Goal: Information Seeking & Learning: Learn about a topic

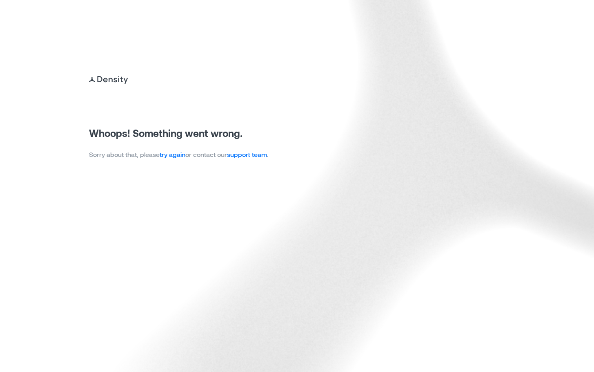
click at [177, 154] on link "try again" at bounding box center [173, 154] width 26 height 8
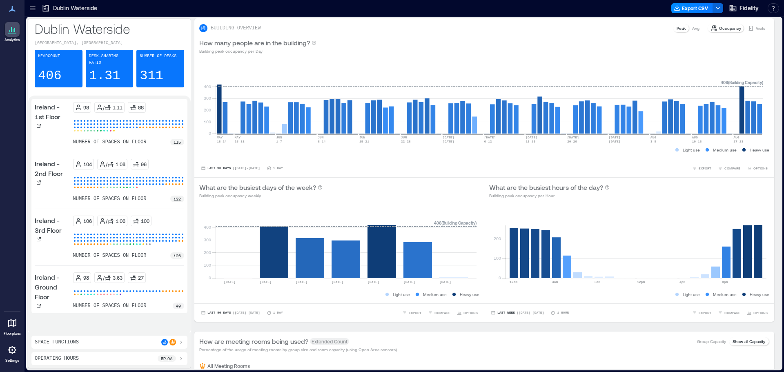
click at [35, 9] on icon at bounding box center [33, 8] width 8 height 8
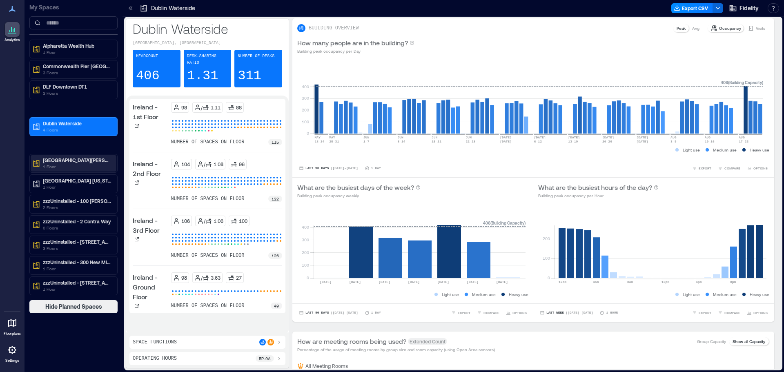
click at [71, 163] on p "[GEOGRAPHIC_DATA][PERSON_NAME]" at bounding box center [77, 160] width 69 height 7
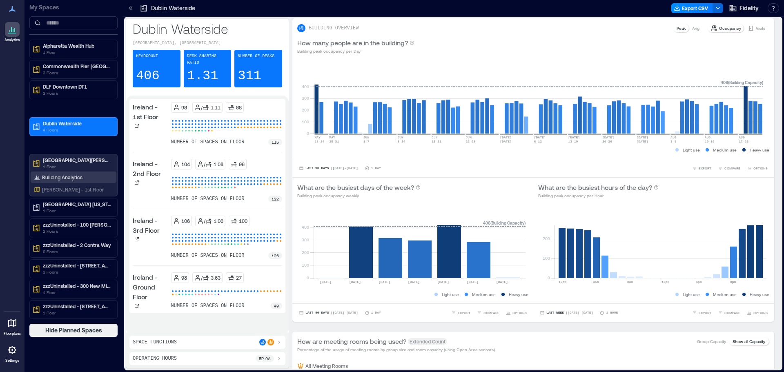
click at [62, 179] on p "Building Analytics" at bounding box center [62, 177] width 40 height 7
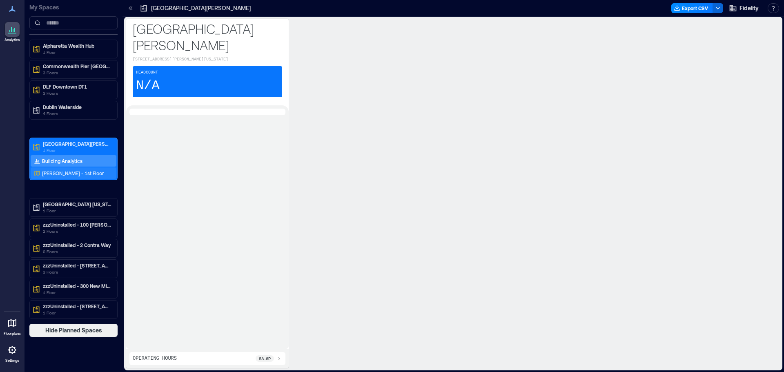
click at [71, 174] on p "[PERSON_NAME] - 1st Floor" at bounding box center [73, 173] width 62 height 7
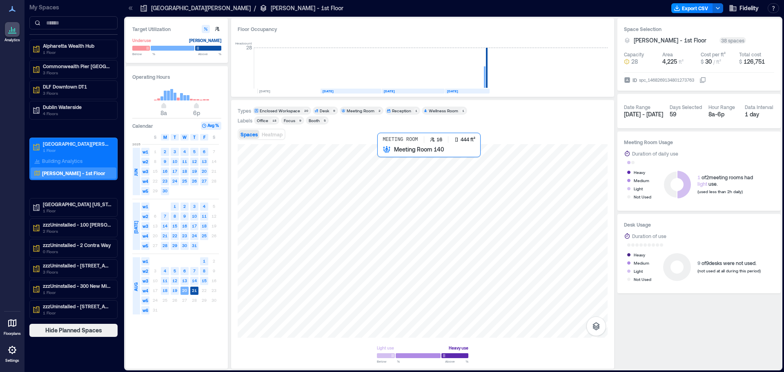
click at [384, 178] on div at bounding box center [423, 241] width 370 height 194
click at [594, 114] on span "[DATE] - [DATE]" at bounding box center [643, 114] width 39 height 7
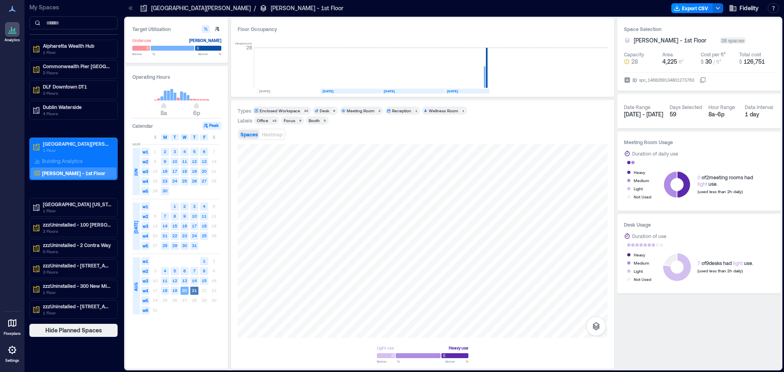
click at [193, 291] on text "21" at bounding box center [194, 290] width 5 height 5
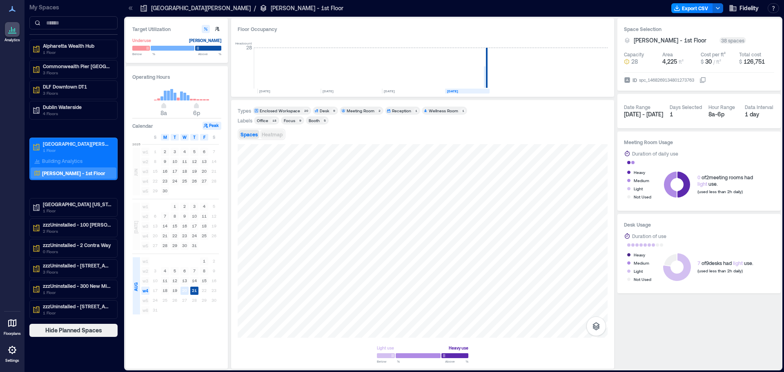
click at [274, 132] on span "Heatmap" at bounding box center [272, 134] width 21 height 6
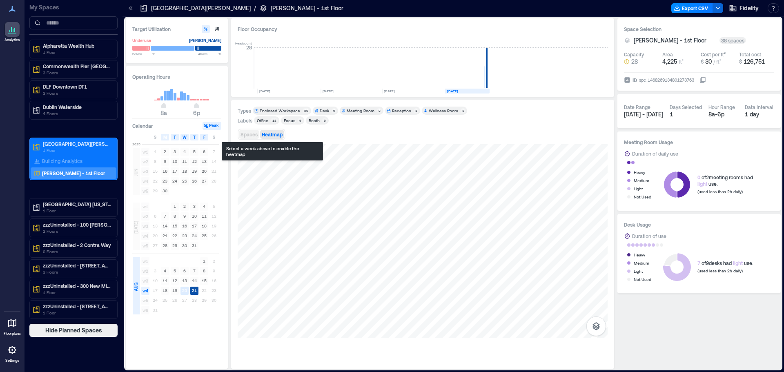
click at [254, 133] on span "Spaces" at bounding box center [248, 134] width 17 height 6
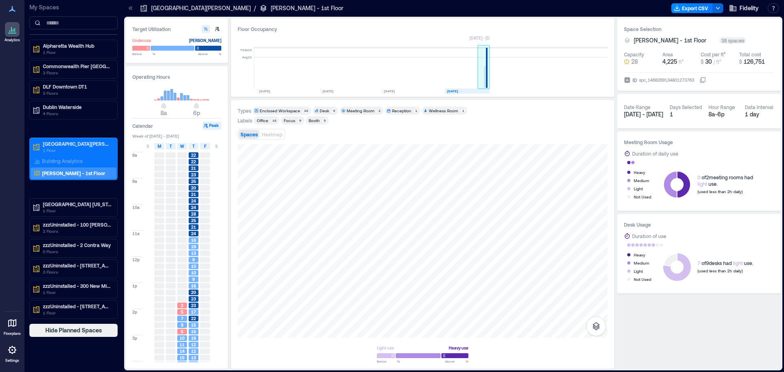
click at [486, 78] on rect at bounding box center [487, 68] width 2 height 40
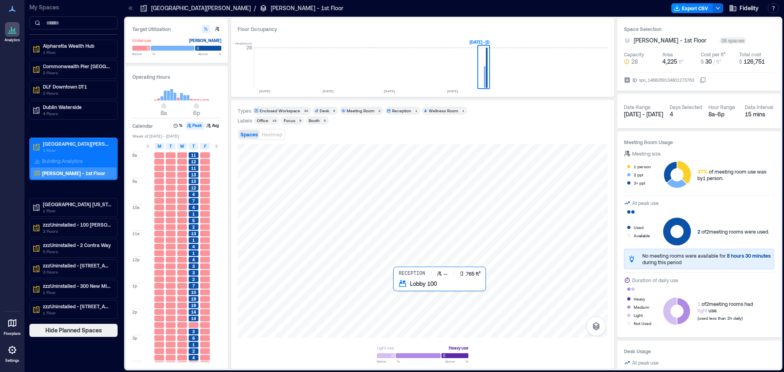
click at [417, 302] on div at bounding box center [423, 241] width 370 height 194
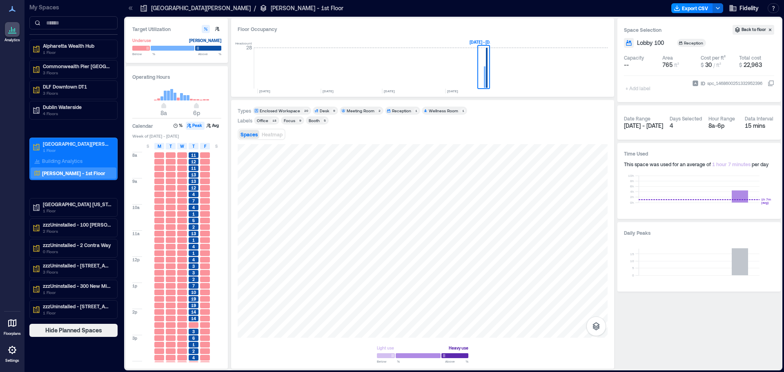
drag, startPoint x: 345, startPoint y: 29, endPoint x: 347, endPoint y: 20, distance: 9.8
click at [345, 29] on div "Floor Occupancy" at bounding box center [423, 29] width 370 height 8
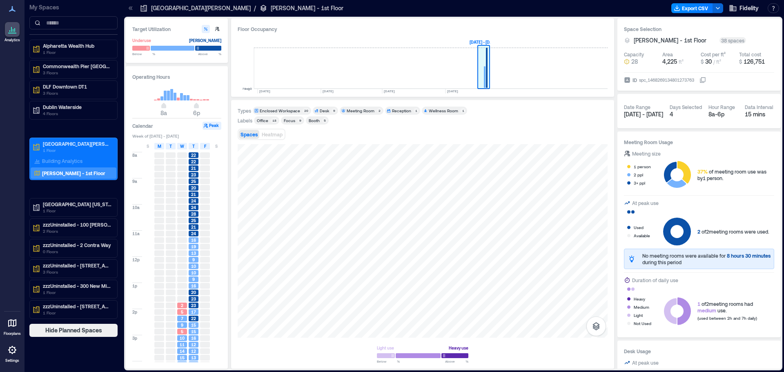
drag, startPoint x: 228, startPoint y: 192, endPoint x: 486, endPoint y: 76, distance: 282.9
click at [486, 76] on rect at bounding box center [487, 68] width 2 height 40
click at [275, 135] on span "Heatmap" at bounding box center [272, 134] width 21 height 6
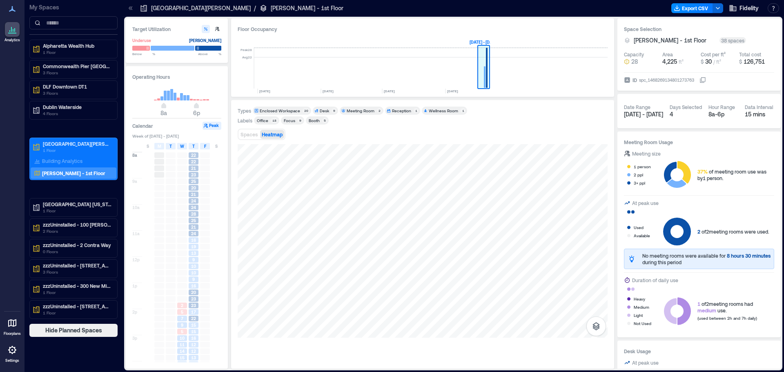
click at [484, 76] on rect at bounding box center [485, 78] width 2 height 22
type input "**"
drag, startPoint x: 194, startPoint y: 106, endPoint x: 201, endPoint y: 106, distance: 7.3
click at [201, 106] on span "8a 7p" at bounding box center [177, 106] width 78 height 12
click at [594, 110] on div "Date Range" at bounding box center [643, 107] width 39 height 7
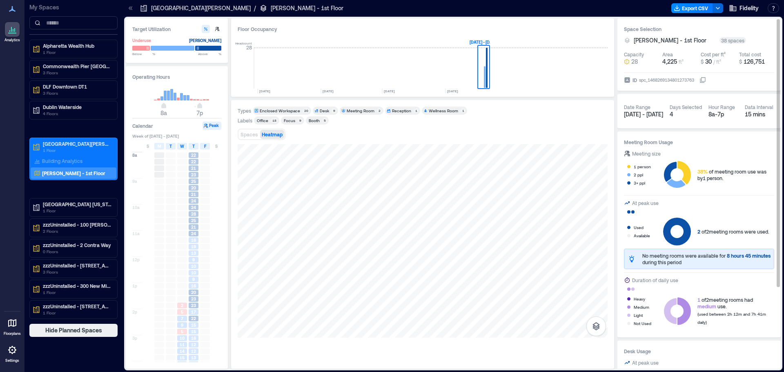
click at [594, 112] on div "8a - 7p" at bounding box center [723, 114] width 30 height 8
click at [547, 132] on div "Spaces Heatmap" at bounding box center [423, 134] width 370 height 16
click at [594, 328] on icon "button" at bounding box center [596, 326] width 10 height 10
click at [594, 305] on icon "button" at bounding box center [595, 302] width 7 height 7
click at [594, 306] on icon "button" at bounding box center [596, 303] width 10 height 10
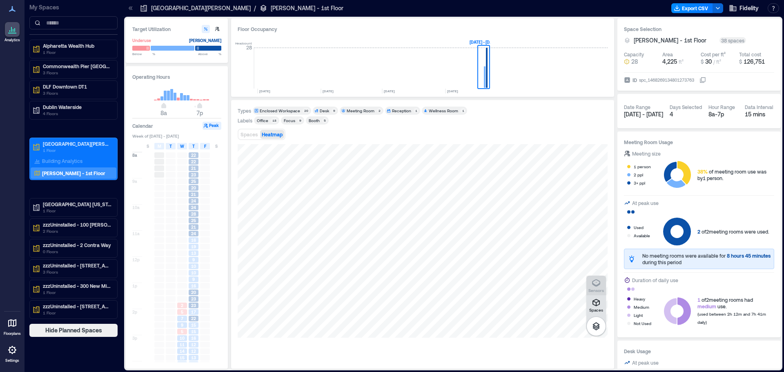
click at [594, 282] on icon "button" at bounding box center [596, 283] width 10 height 10
click at [470, 309] on div "K1FTF023" at bounding box center [423, 241] width 370 height 194
click at [544, 197] on div at bounding box center [423, 241] width 370 height 194
drag, startPoint x: 539, startPoint y: 195, endPoint x: 548, endPoint y: 206, distance: 14.5
click at [548, 206] on div at bounding box center [423, 241] width 370 height 194
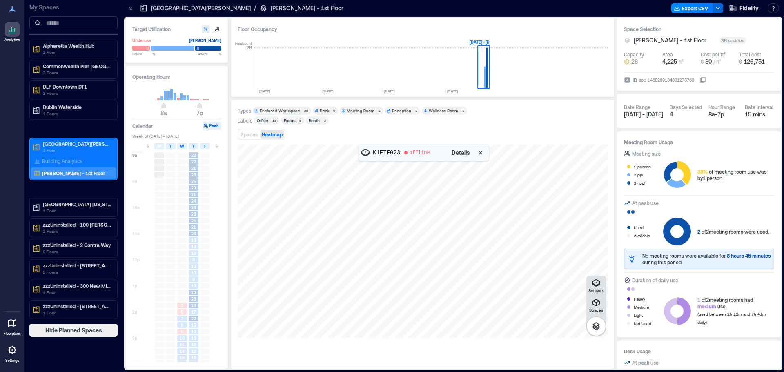
drag, startPoint x: 543, startPoint y: 192, endPoint x: 520, endPoint y: 216, distance: 32.3
click at [521, 216] on div at bounding box center [423, 241] width 370 height 194
click at [483, 154] on icon "button" at bounding box center [480, 153] width 8 height 8
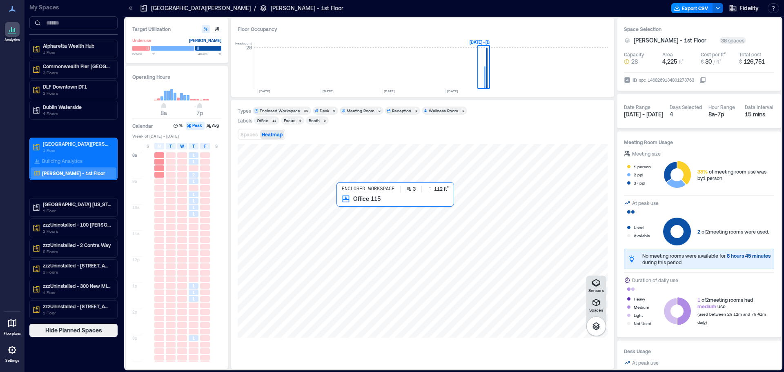
click at [364, 214] on div at bounding box center [423, 241] width 370 height 194
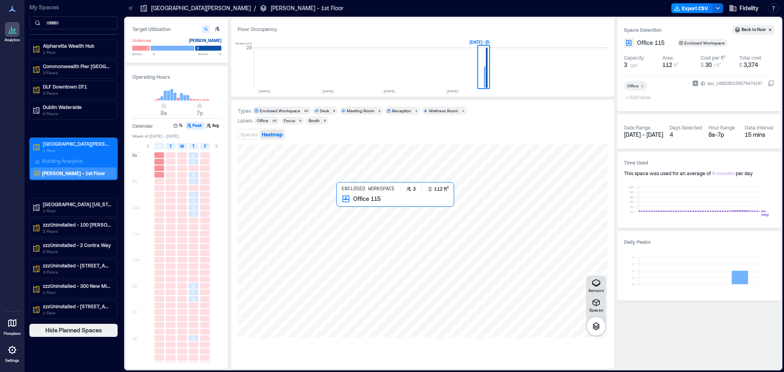
click at [371, 217] on div at bounding box center [423, 241] width 370 height 194
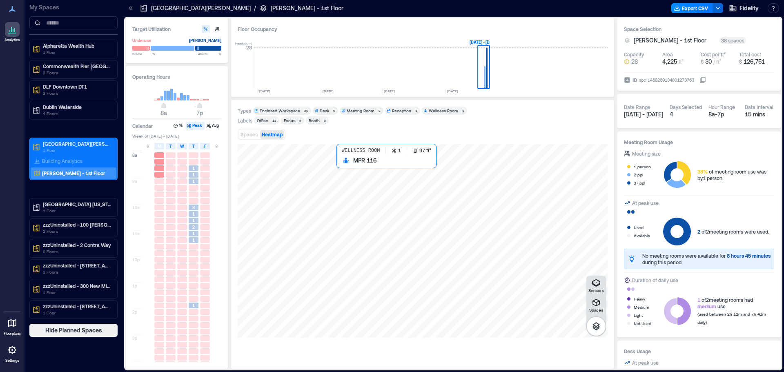
click at [369, 184] on div at bounding box center [423, 241] width 370 height 194
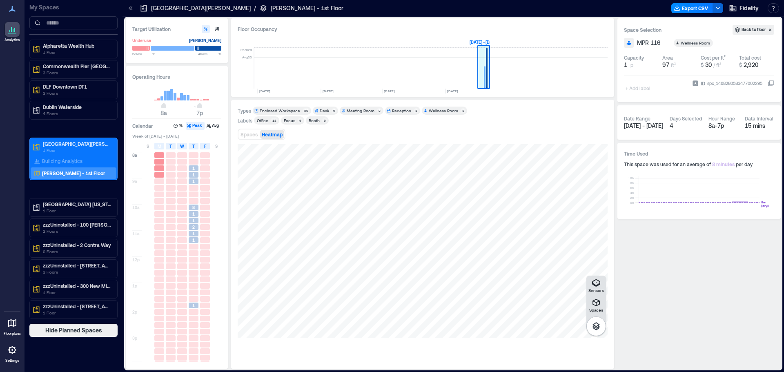
click at [488, 73] on rect at bounding box center [484, 68] width 12 height 41
click at [248, 134] on span "Spaces" at bounding box center [248, 134] width 17 height 6
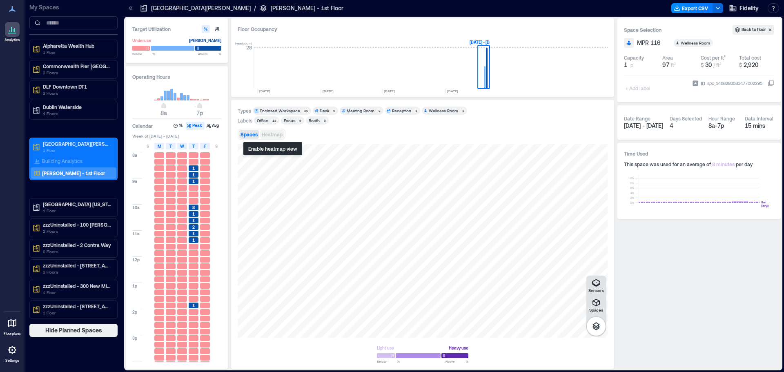
click at [275, 134] on span "Heatmap" at bounding box center [272, 134] width 21 height 6
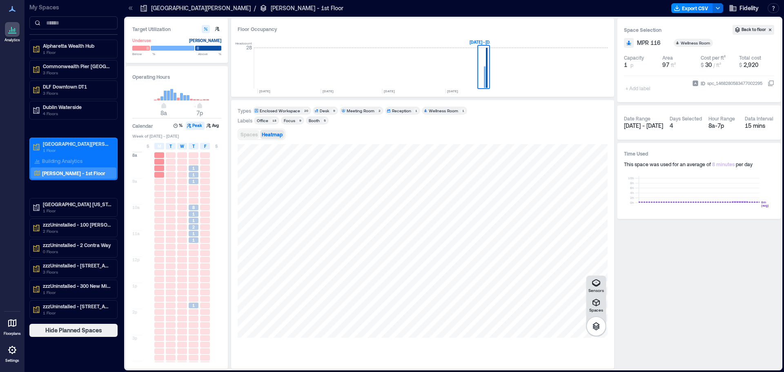
click at [251, 134] on span "Spaces" at bounding box center [248, 134] width 17 height 6
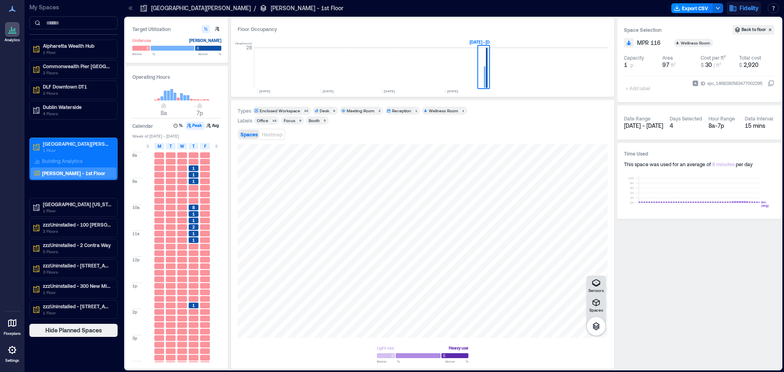
drag, startPoint x: 358, startPoint y: 18, endPoint x: 750, endPoint y: 3, distance: 392.6
click at [358, 18] on div "Target Utilization Underuse [PERSON_NAME] Below ** % Above ** % Operating Hours…" at bounding box center [453, 194] width 658 height 354
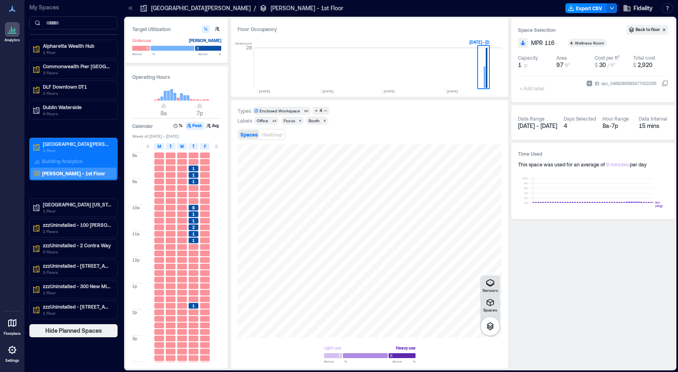
click at [594, 50] on div "Target Utilization Underuse [PERSON_NAME] Below ** % Above ** % Operating Hours…" at bounding box center [400, 194] width 556 height 355
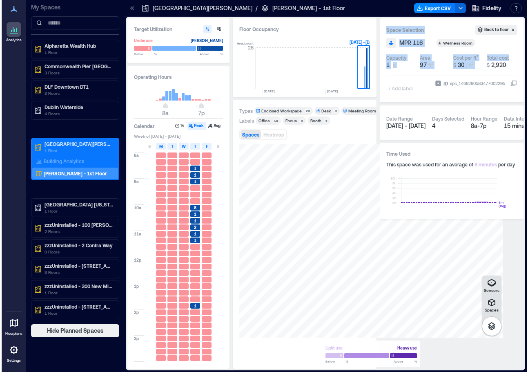
scroll to position [0, 120]
